Goal: Task Accomplishment & Management: Manage account settings

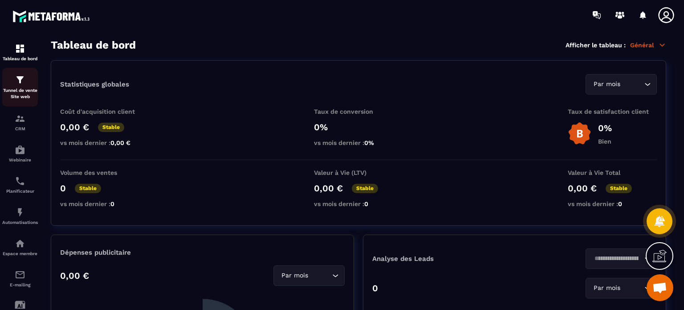
click at [26, 86] on div "Tunnel de vente Site web" at bounding box center [20, 86] width 36 height 25
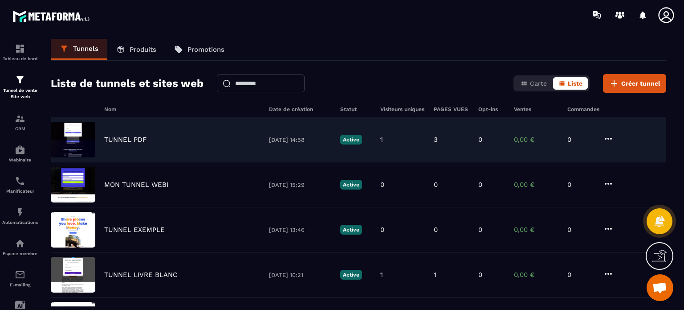
click at [132, 134] on div "TUNNEL PDF [DATE] 14:58 Active 1 3 0 0,00 € 0" at bounding box center [359, 139] width 616 height 45
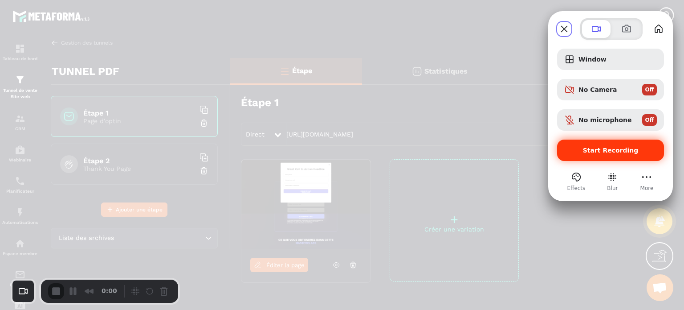
click at [606, 152] on span "Start Recording" at bounding box center [611, 150] width 56 height 7
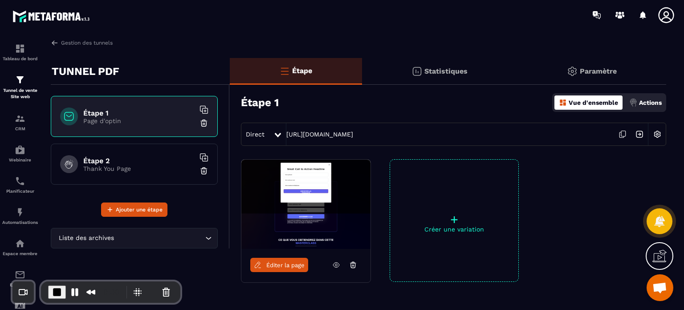
click at [595, 71] on p "Paramètre" at bounding box center [598, 71] width 37 height 8
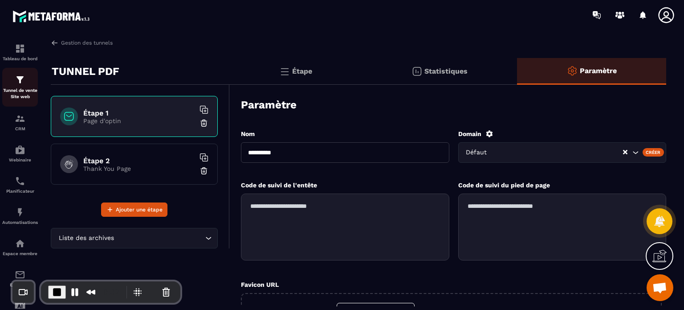
click at [7, 80] on div "Tunnel de vente Site web" at bounding box center [20, 86] width 36 height 25
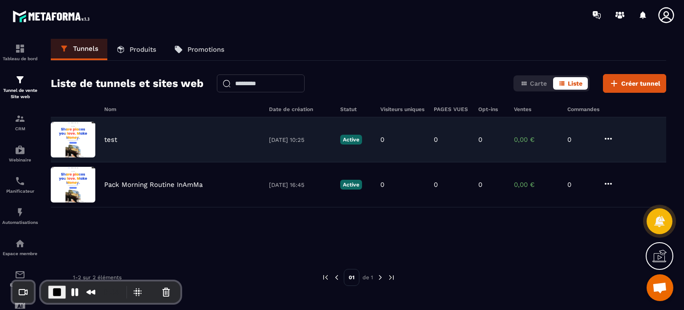
click at [115, 138] on p "test" at bounding box center [110, 139] width 13 height 8
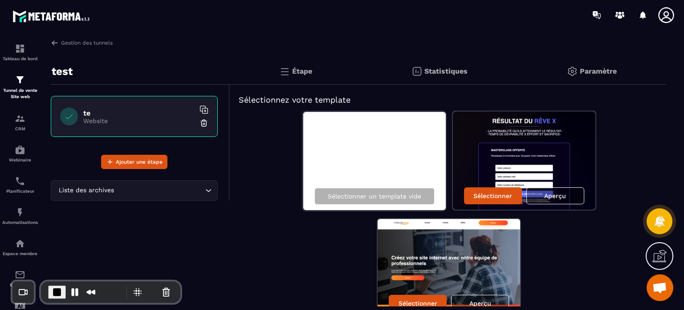
click at [601, 70] on p "Paramètre" at bounding box center [598, 71] width 37 height 8
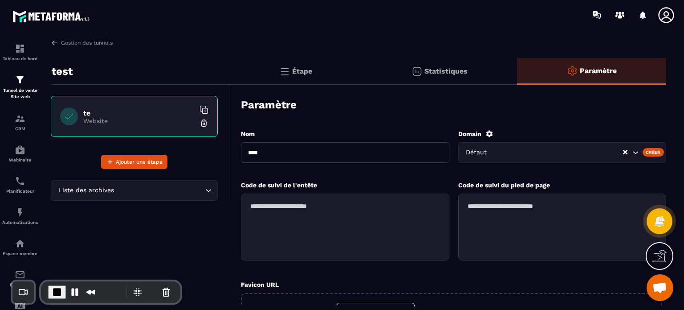
click at [652, 151] on div "Créer" at bounding box center [654, 152] width 22 height 8
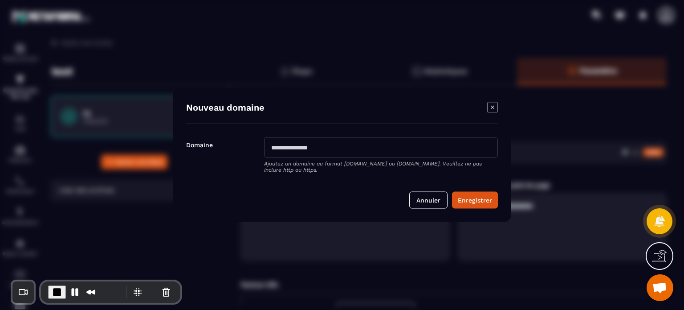
click at [361, 149] on input "Modal window" at bounding box center [381, 147] width 234 height 20
type input "**********"
click at [469, 200] on button "Enregistrer" at bounding box center [475, 199] width 46 height 17
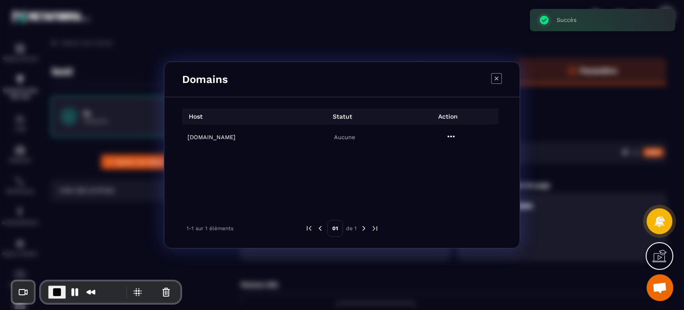
click at [228, 133] on td "[DOMAIN_NAME]" at bounding box center [235, 136] width 106 height 25
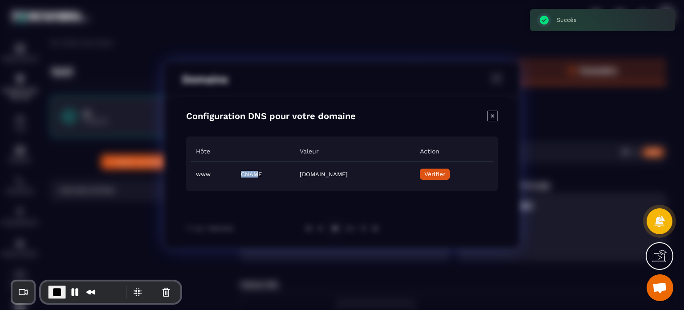
drag, startPoint x: 221, startPoint y: 174, endPoint x: 239, endPoint y: 176, distance: 17.4
click at [239, 176] on td "CNAME" at bounding box center [265, 173] width 59 height 25
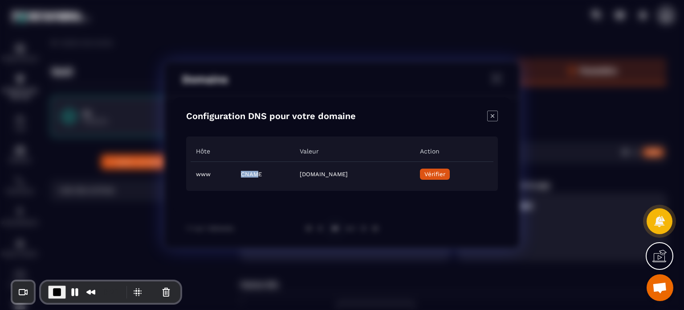
click at [53, 289] on span "End Recording" at bounding box center [57, 291] width 11 height 11
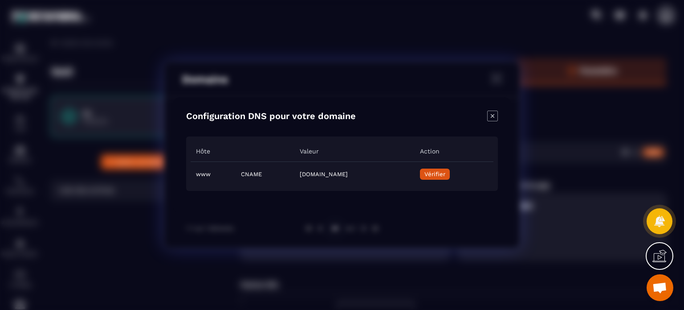
click at [492, 118] on icon "Close modal" at bounding box center [492, 116] width 11 height 11
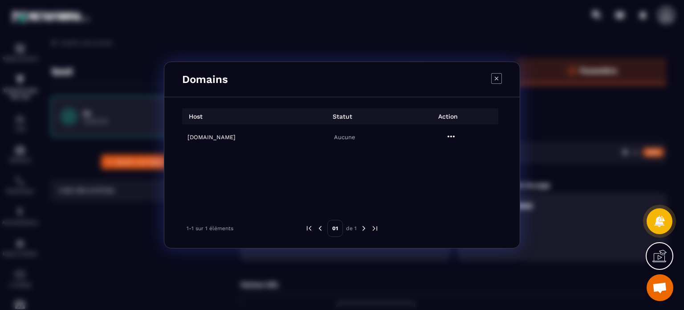
click at [453, 136] on icon "Modal window" at bounding box center [451, 136] width 11 height 11
click at [450, 174] on span "Supprimer" at bounding box center [457, 174] width 29 height 9
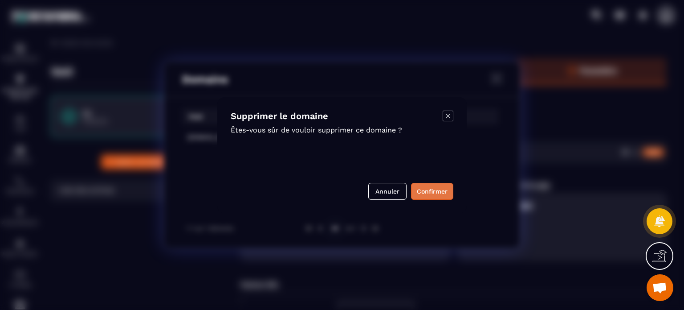
click at [429, 189] on button "Confirmer" at bounding box center [432, 191] width 42 height 17
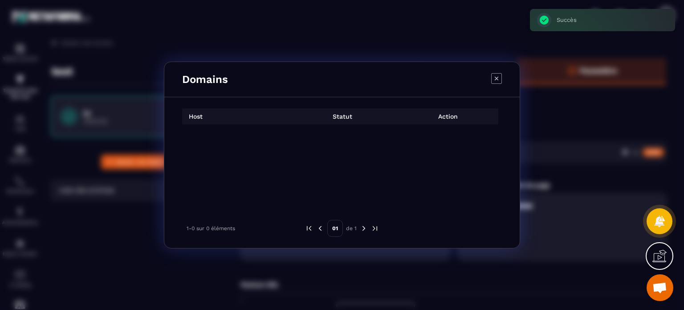
click at [495, 77] on icon "Modal window" at bounding box center [497, 79] width 4 height 4
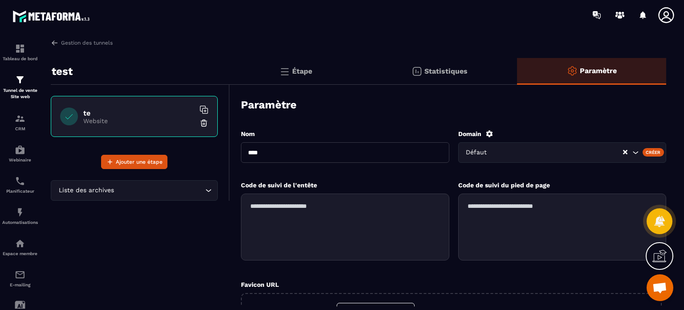
click at [655, 16] on div at bounding box center [634, 15] width 92 height 18
click at [663, 22] on icon at bounding box center [667, 15] width 16 height 16
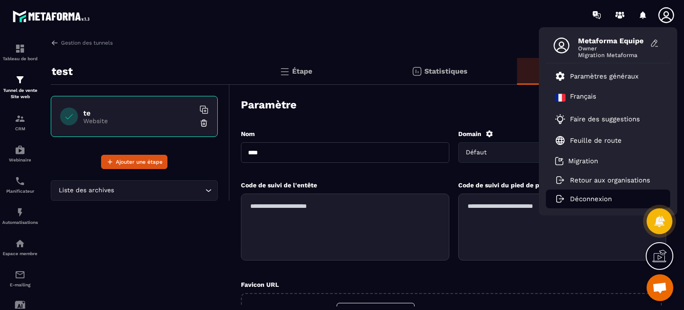
click at [593, 192] on li "Déconnexion" at bounding box center [608, 198] width 124 height 19
